Goal: Information Seeking & Learning: Find specific fact

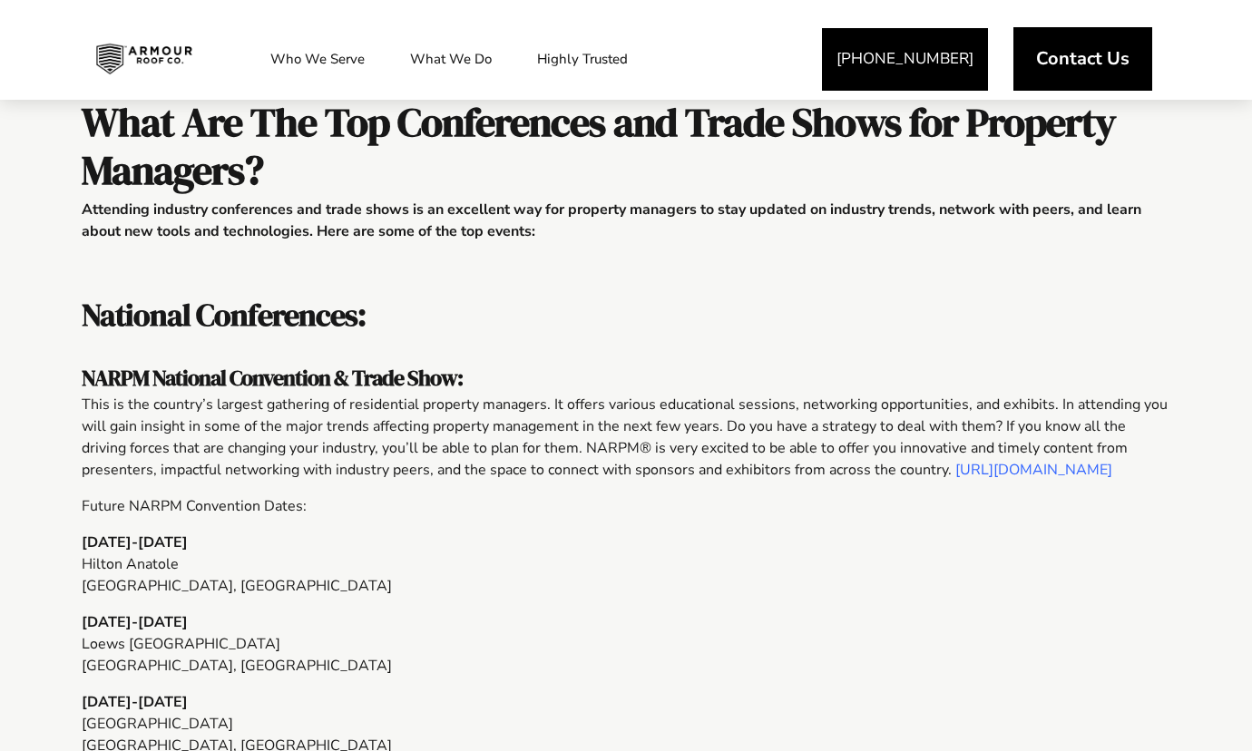
scroll to position [363, 0]
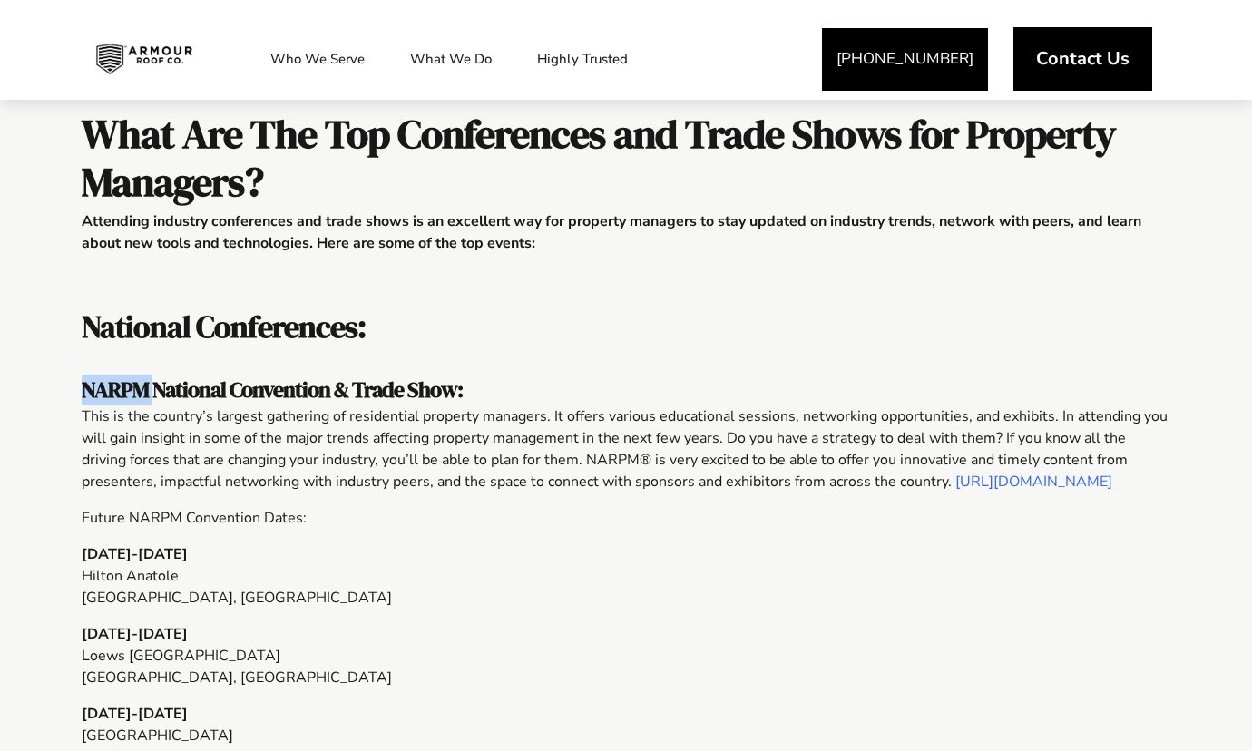
click at [155, 381] on span "NARPM National Convention & Trade Show:" at bounding box center [272, 390] width 381 height 30
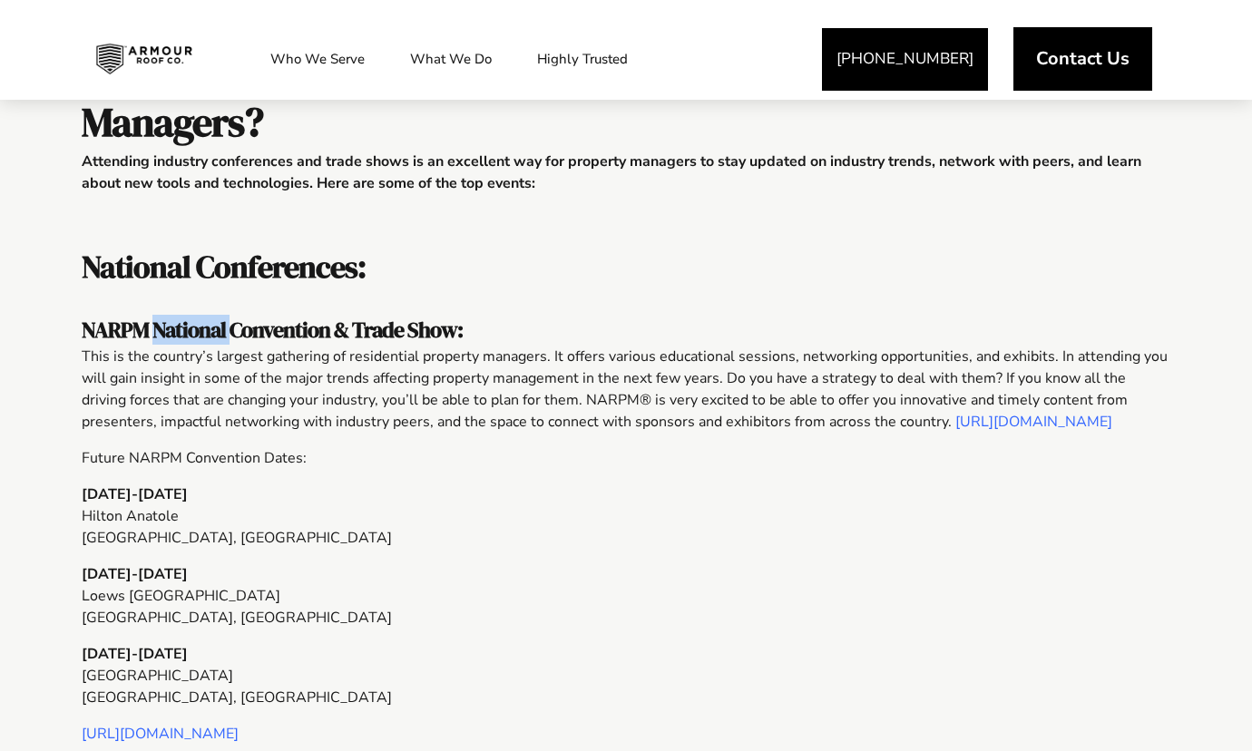
scroll to position [454, 0]
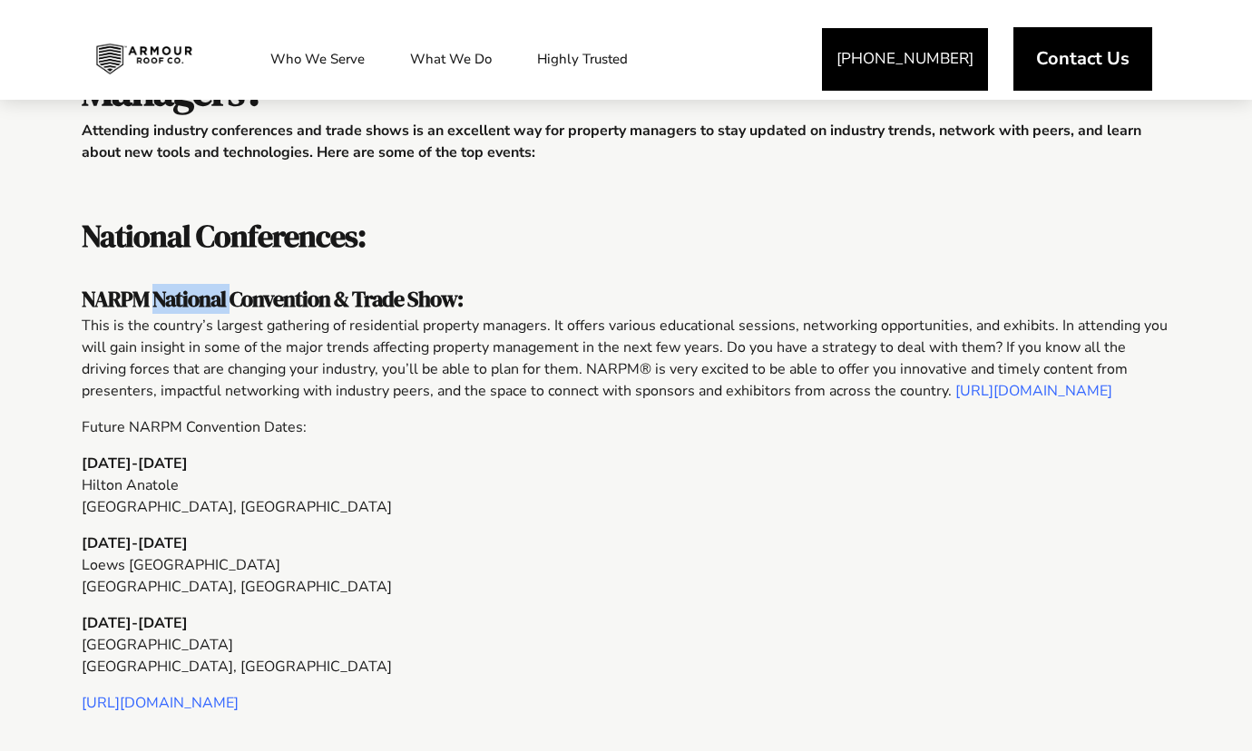
click at [193, 309] on span "NARPM National Convention & Trade Show:" at bounding box center [272, 299] width 381 height 30
drag, startPoint x: 75, startPoint y: 289, endPoint x: 317, endPoint y: 289, distance: 241.4
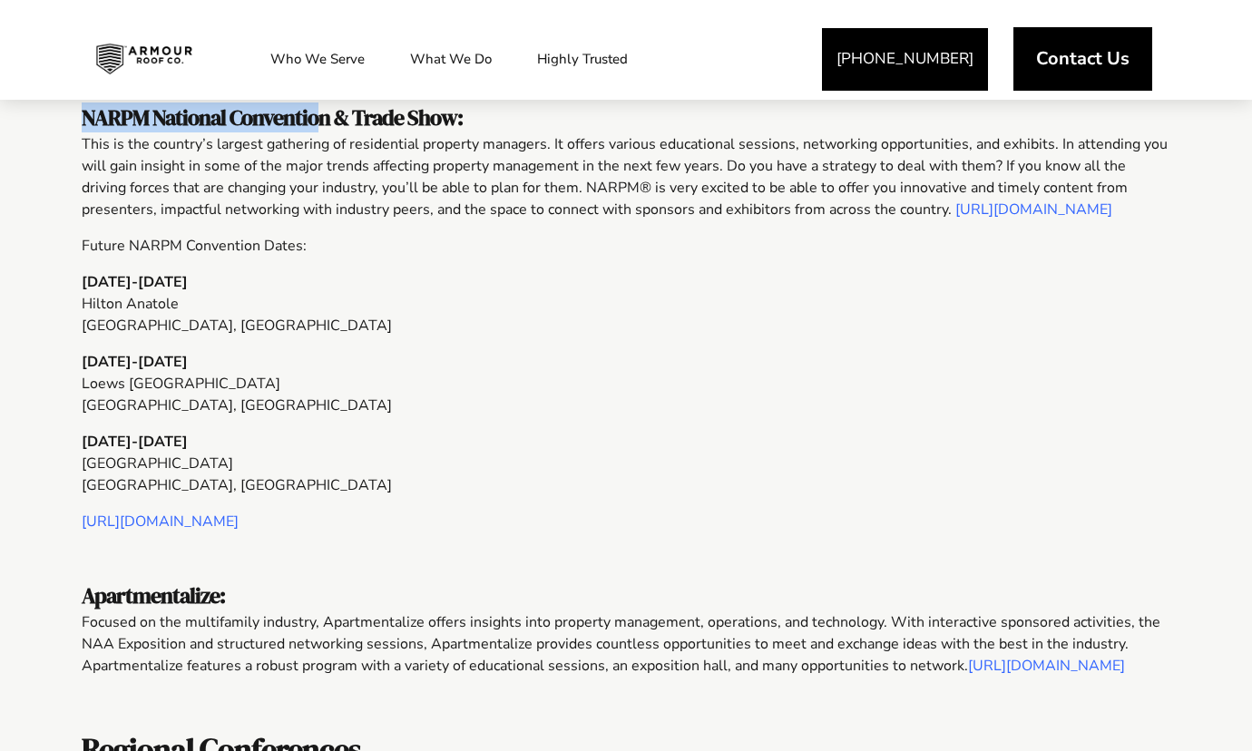
scroll to position [544, 0]
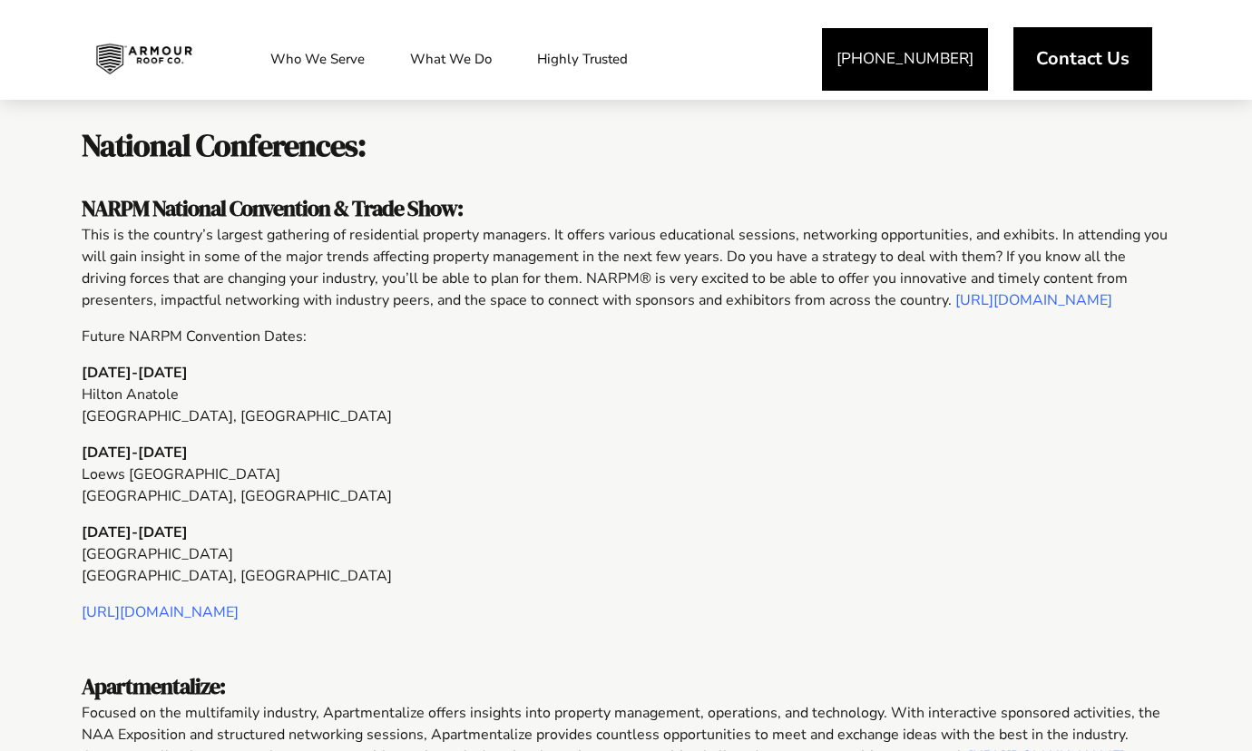
click at [365, 206] on span "NARPM National Convention & Trade Show:" at bounding box center [272, 208] width 381 height 30
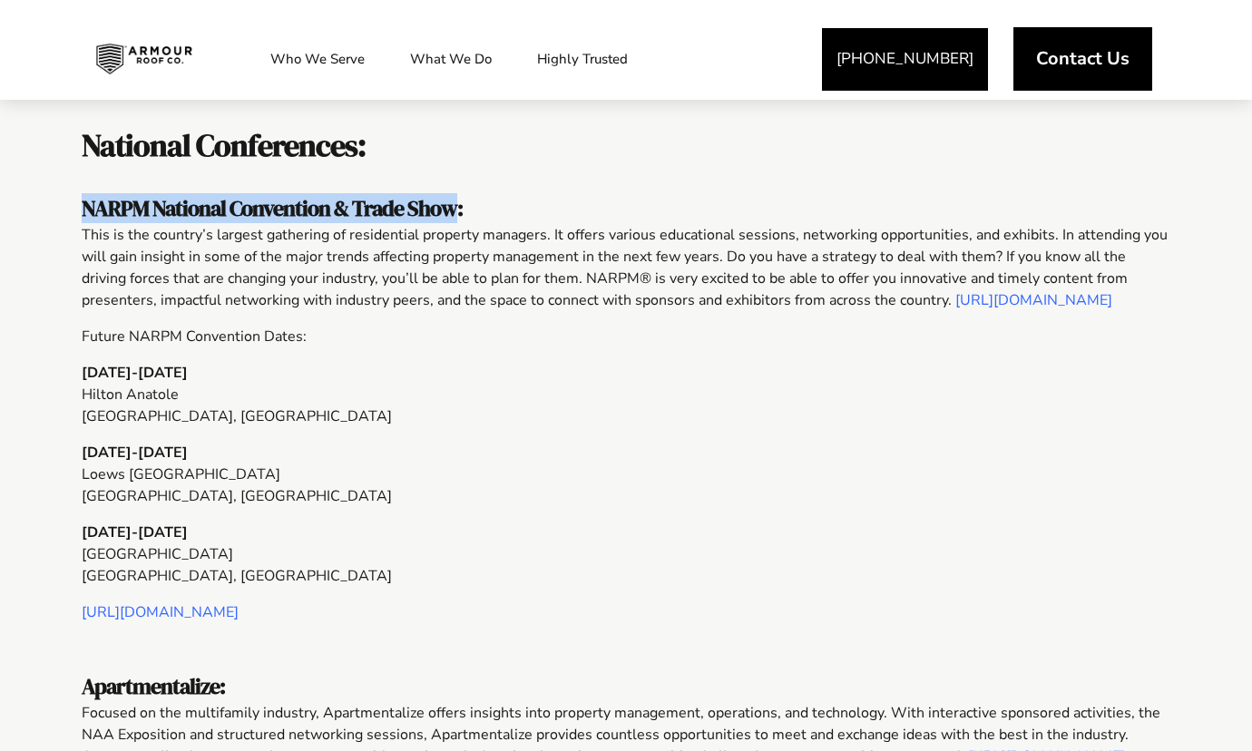
drag, startPoint x: 70, startPoint y: 196, endPoint x: 453, endPoint y: 194, distance: 382.9
copy span "NARPM National Convention & Trade Show"
click at [99, 213] on span "NARPM National Convention & Trade Show:" at bounding box center [272, 208] width 381 height 30
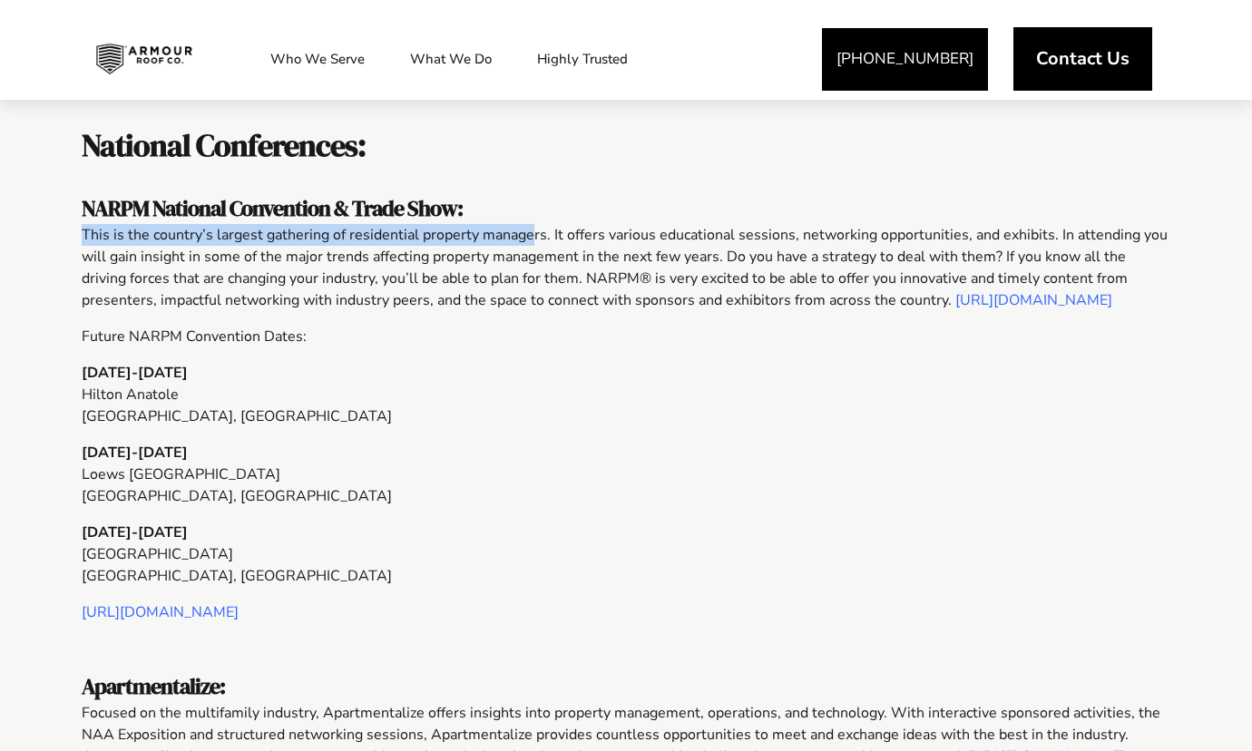
drag, startPoint x: 73, startPoint y: 232, endPoint x: 532, endPoint y: 239, distance: 459.2
copy p "This is the country’s largest gathering of residential property manage"
drag, startPoint x: 309, startPoint y: 606, endPoint x: 75, endPoint y: 608, distance: 234.1
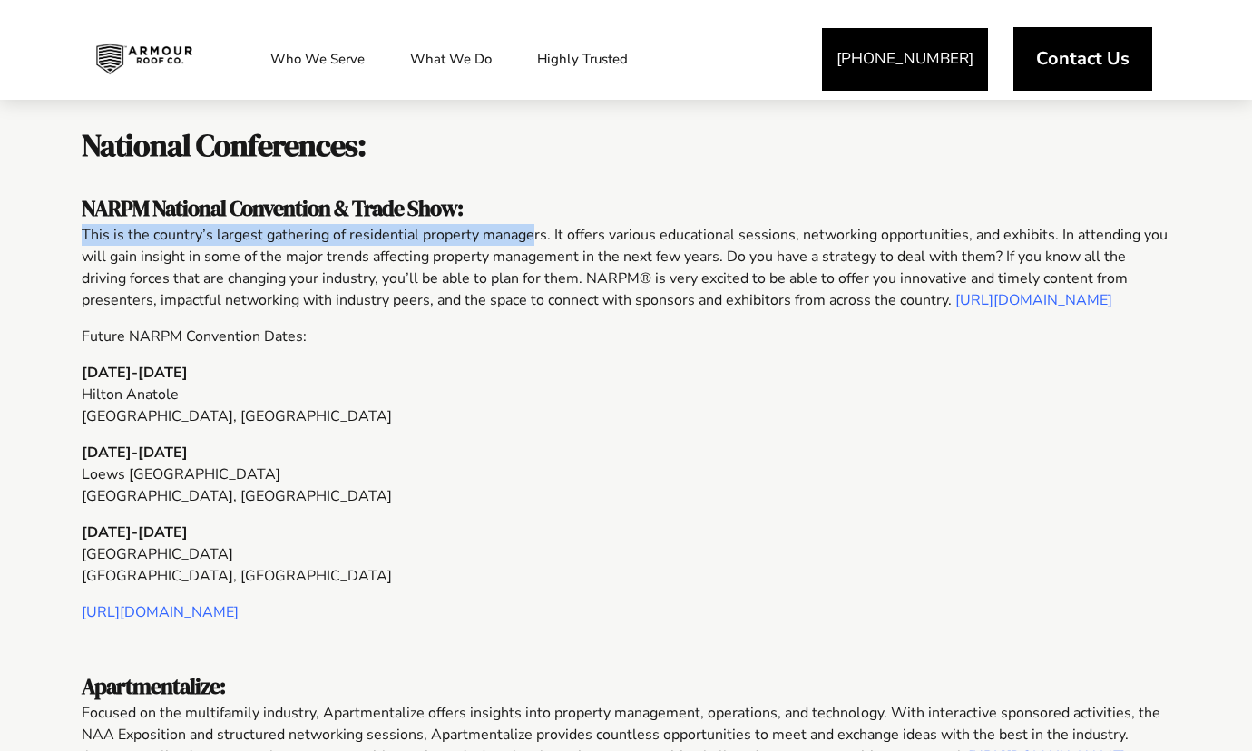
copy link "[URL][DOMAIN_NAME]"
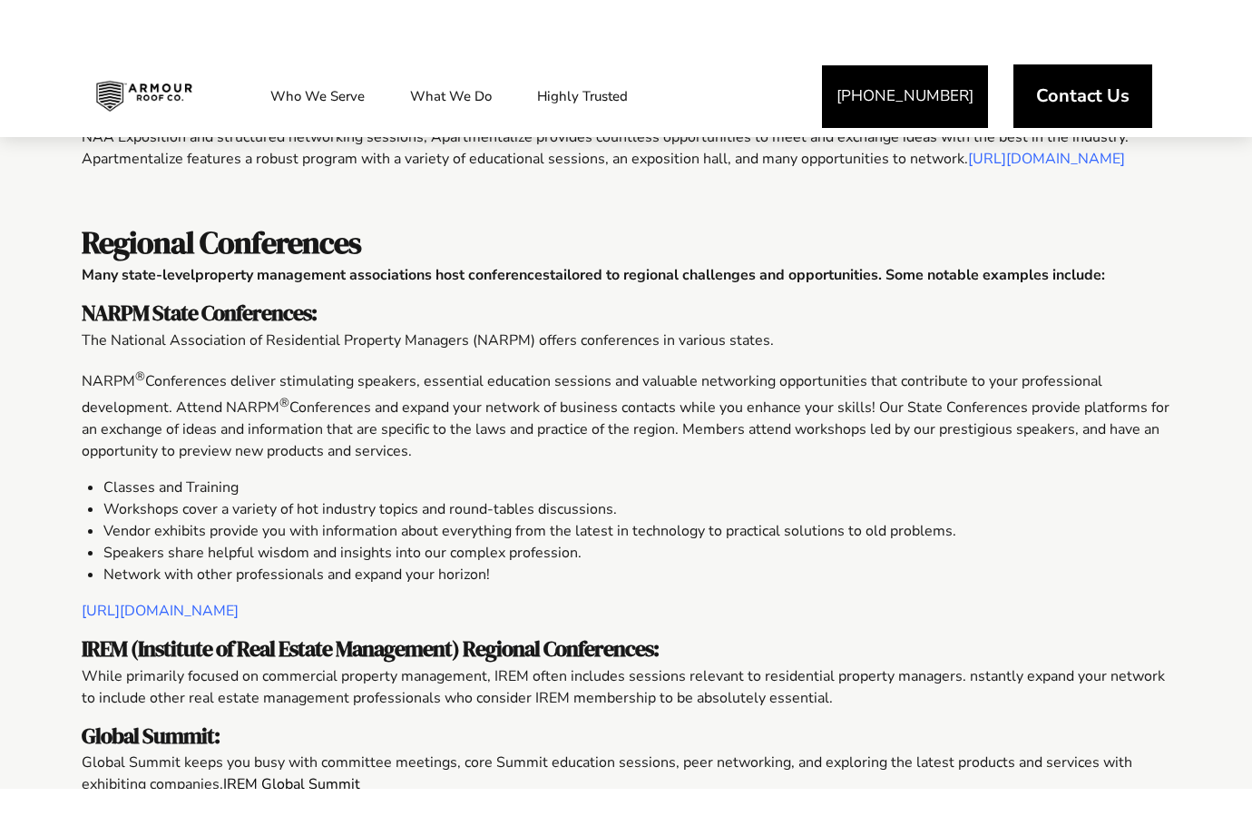
scroll to position [1089, 0]
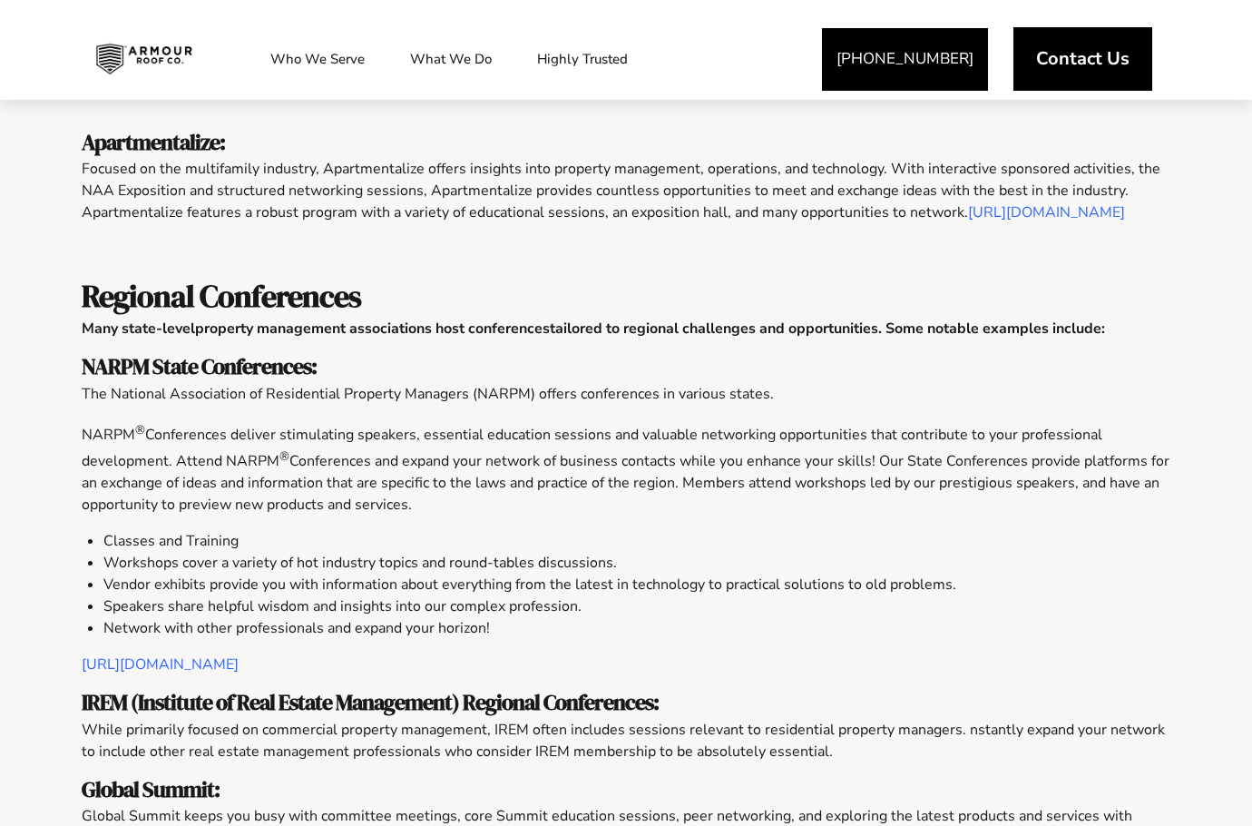
click at [188, 381] on span "NARPM State Conferences:" at bounding box center [199, 366] width 235 height 30
click at [248, 378] on span "NARPM State Conferences:" at bounding box center [199, 366] width 235 height 30
drag, startPoint x: 317, startPoint y: 388, endPoint x: 81, endPoint y: 377, distance: 236.2
click at [83, 379] on h5 "NARPM State Conferences:" at bounding box center [626, 368] width 1089 height 28
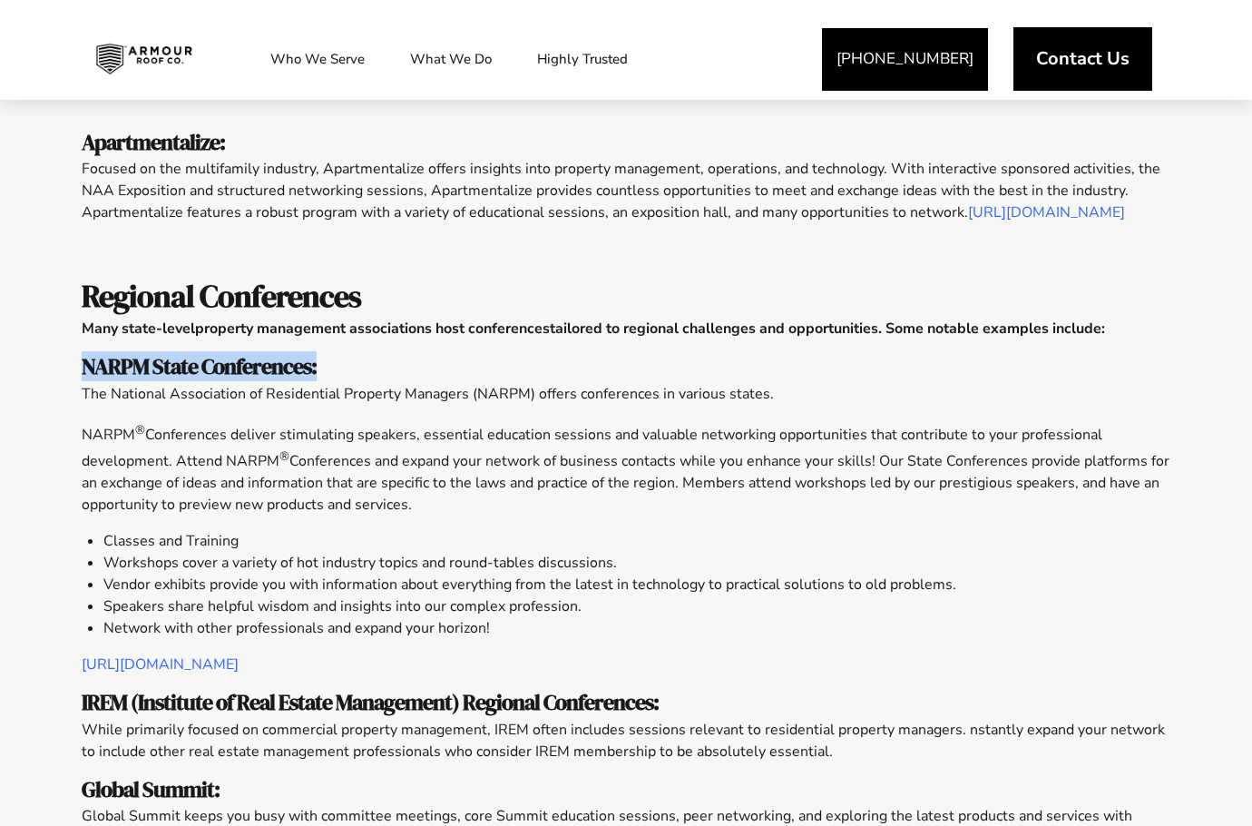
copy span "NARPM State Conferences:"
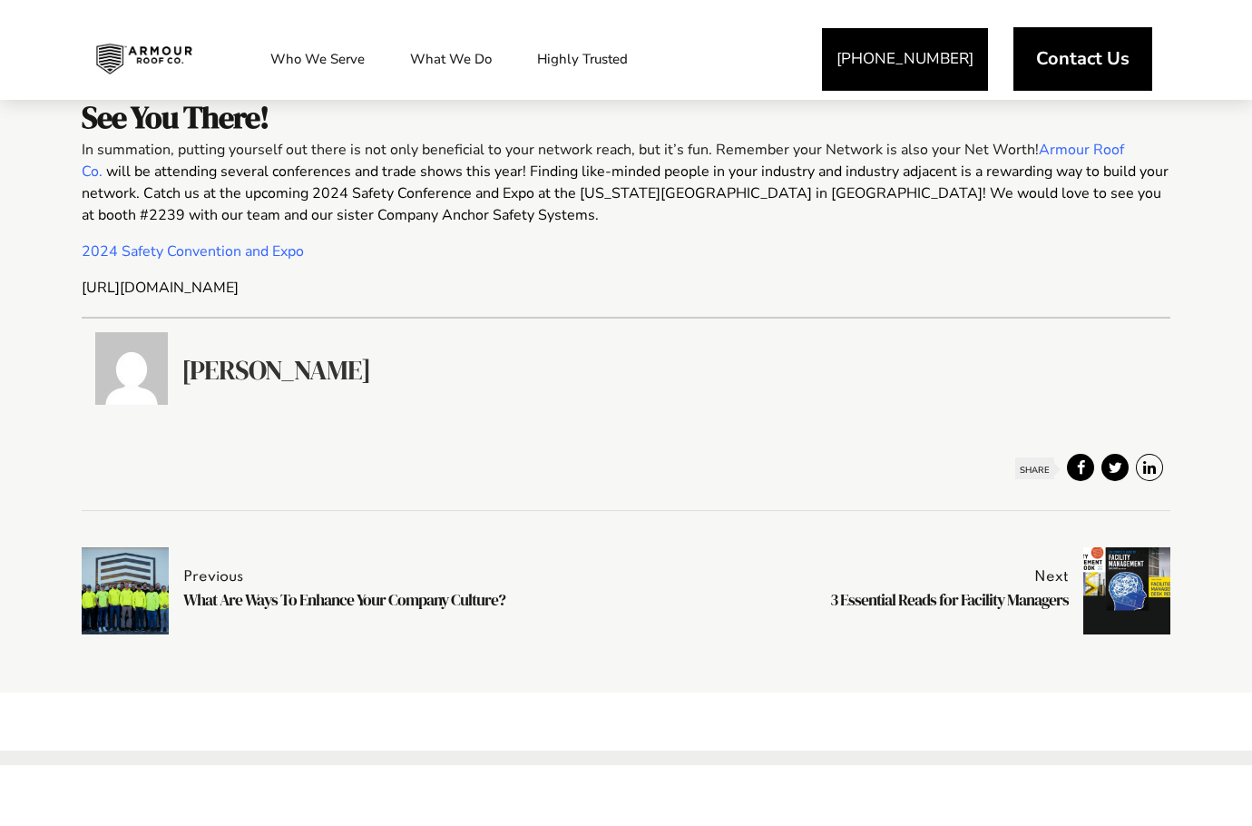
scroll to position [2450, 0]
